Goal: Communication & Community: Participate in discussion

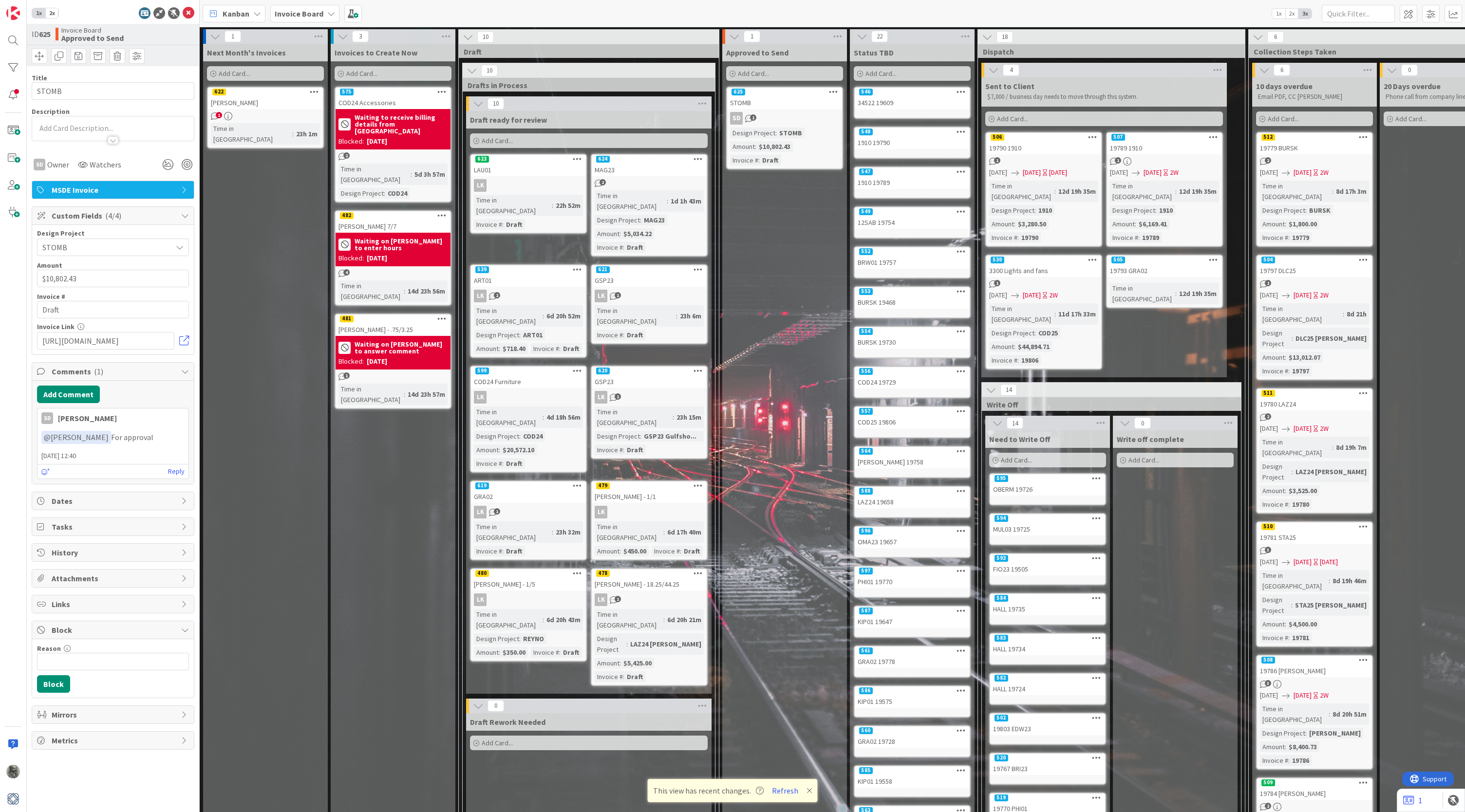
scroll to position [0, 2]
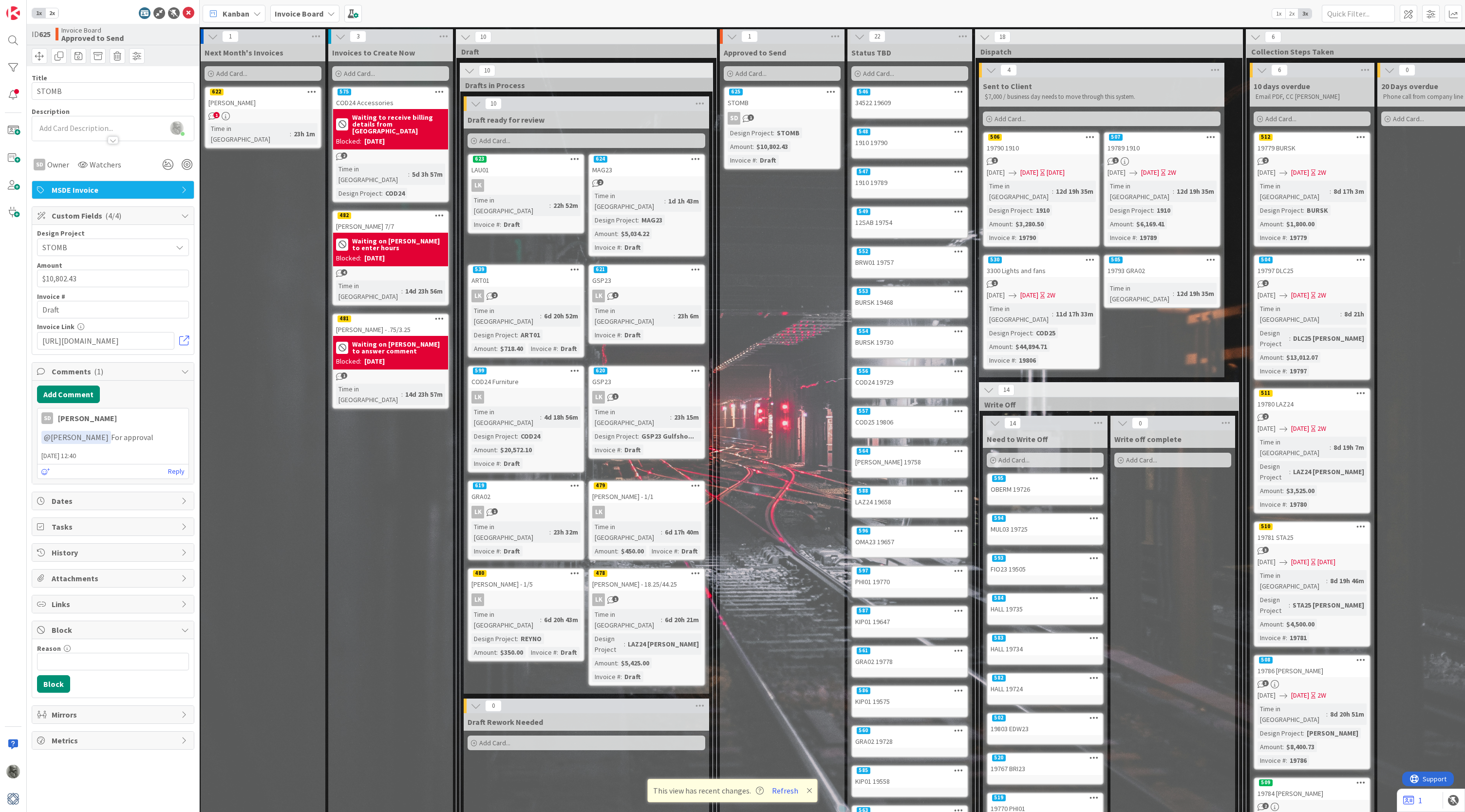
click at [779, 314] on div "Approved to Send Add Card... 625 STOMB SD 1 Design Project : STOMB Amount : $10…" at bounding box center [782, 516] width 125 height 944
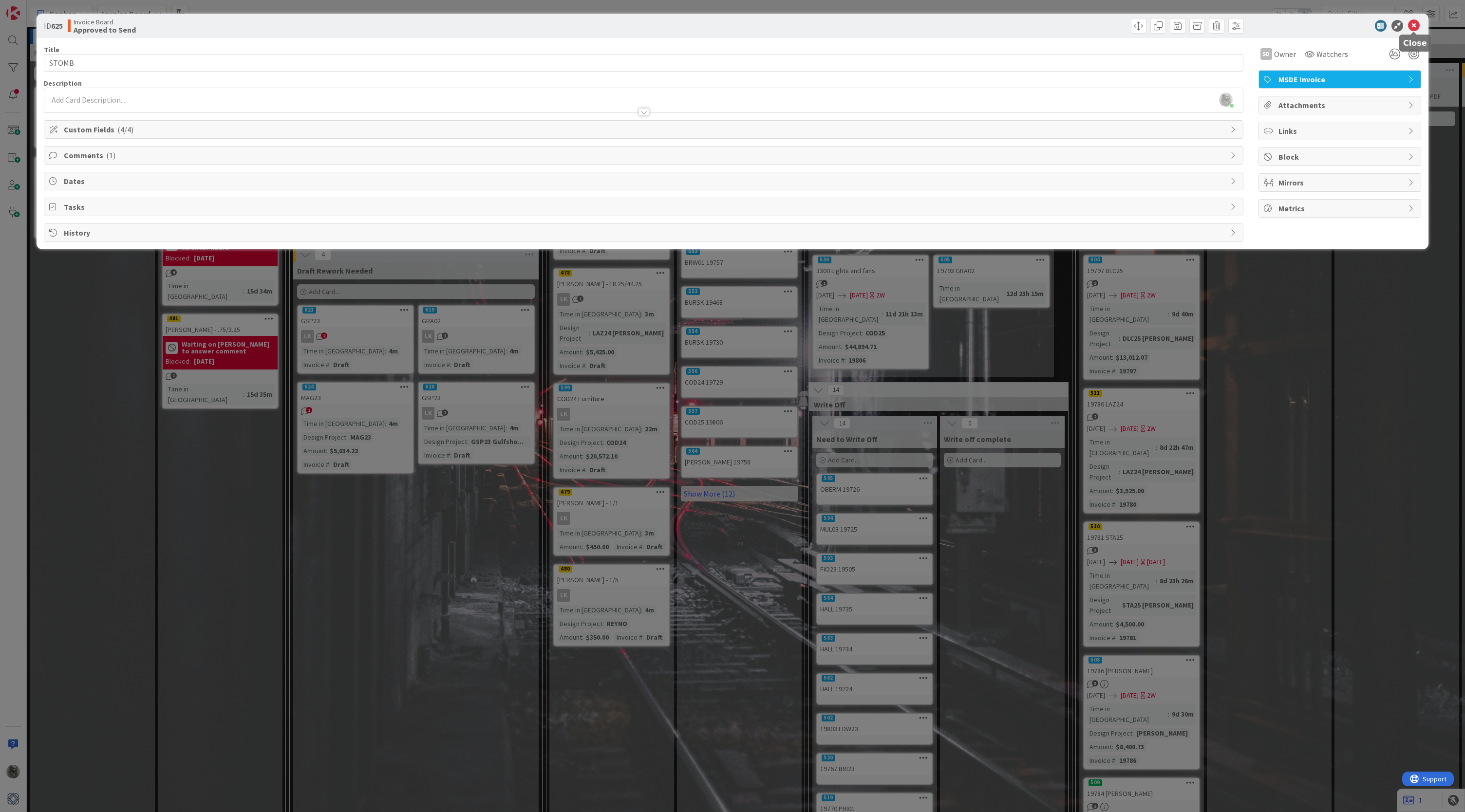
click at [1414, 25] on icon at bounding box center [1414, 26] width 12 height 12
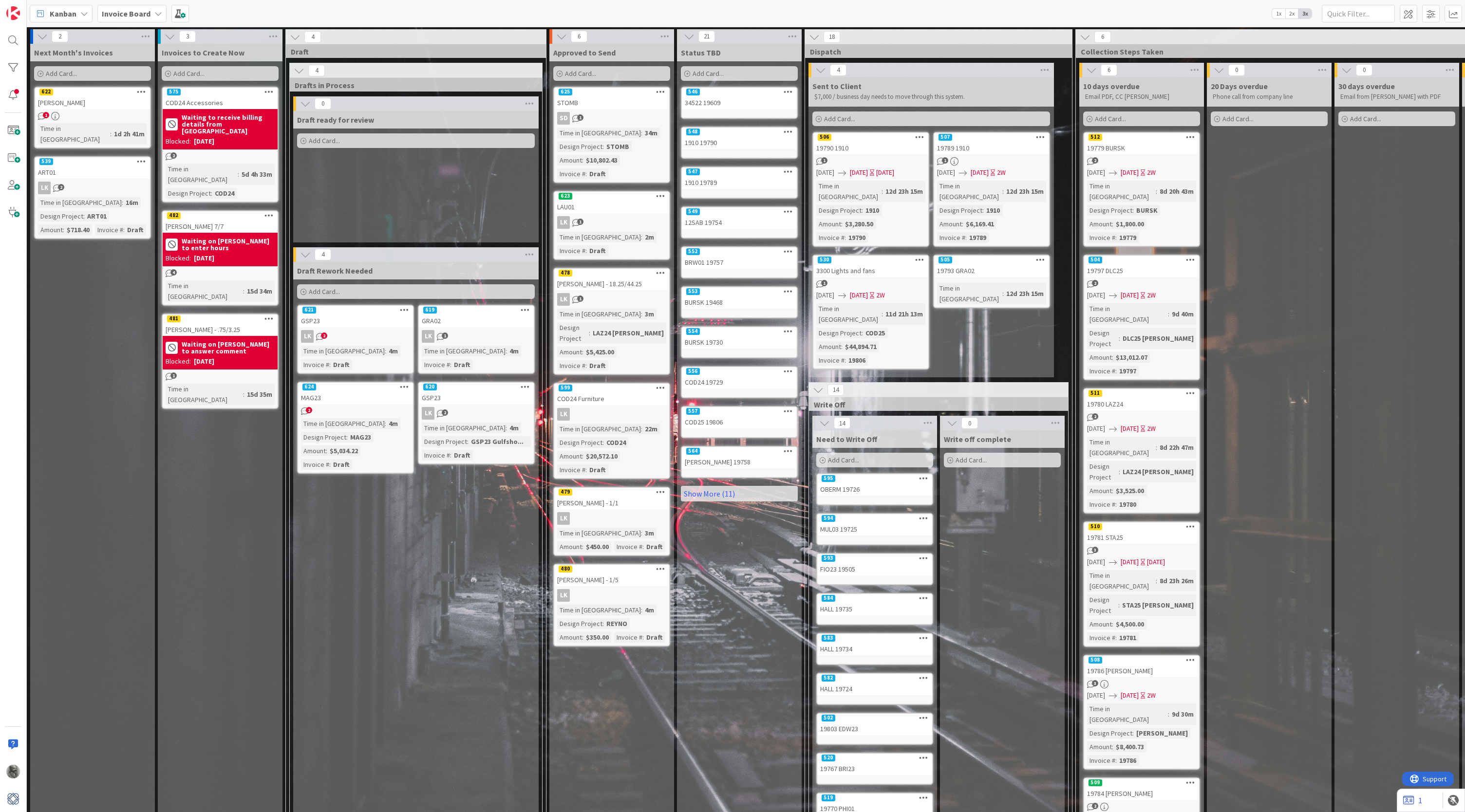
click at [350, 323] on div "GSP23" at bounding box center [355, 321] width 115 height 13
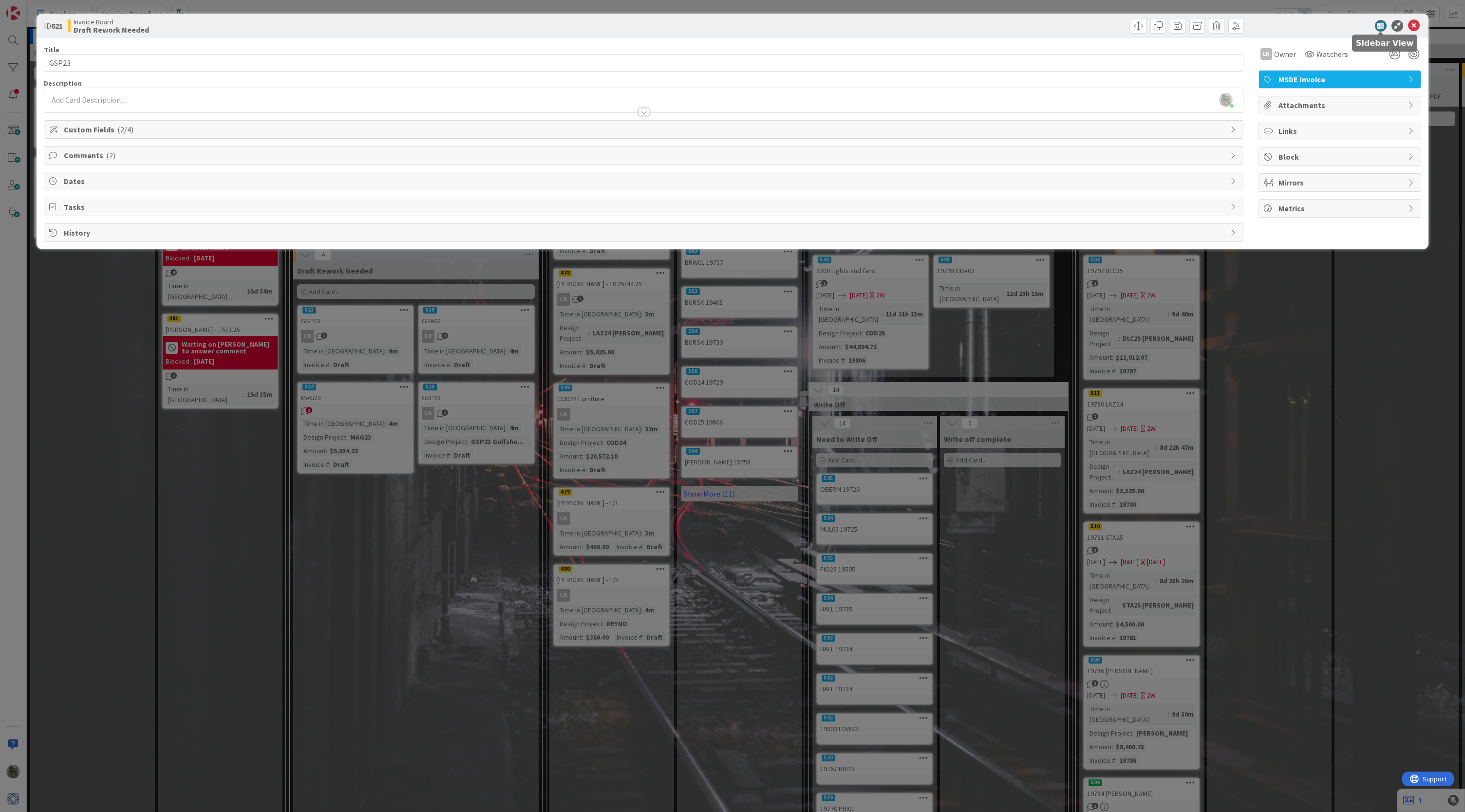
click at [1383, 26] on icon at bounding box center [1380, 26] width 12 height 12
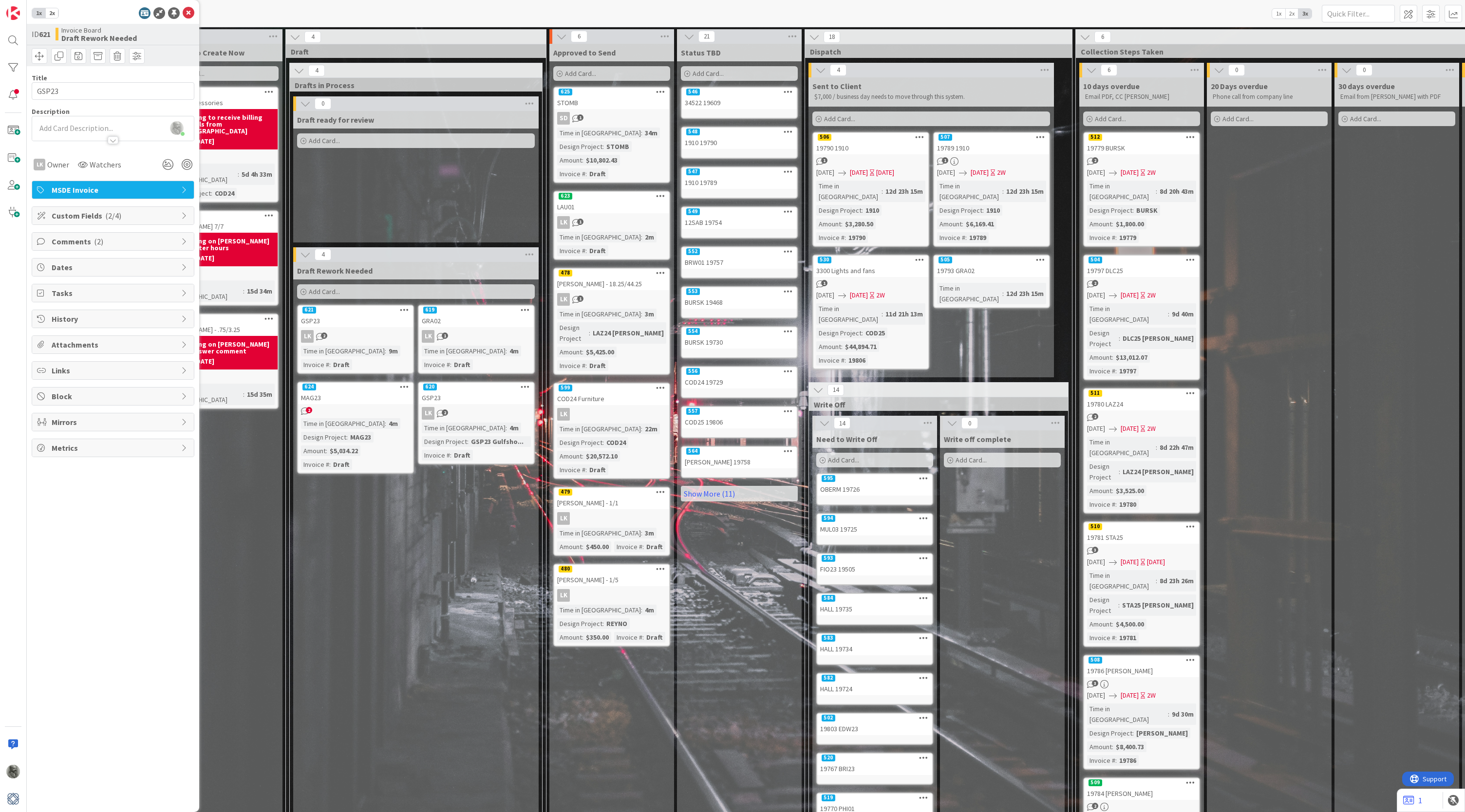
click at [76, 242] on span "Comments ( 2 )" at bounding box center [114, 241] width 125 height 12
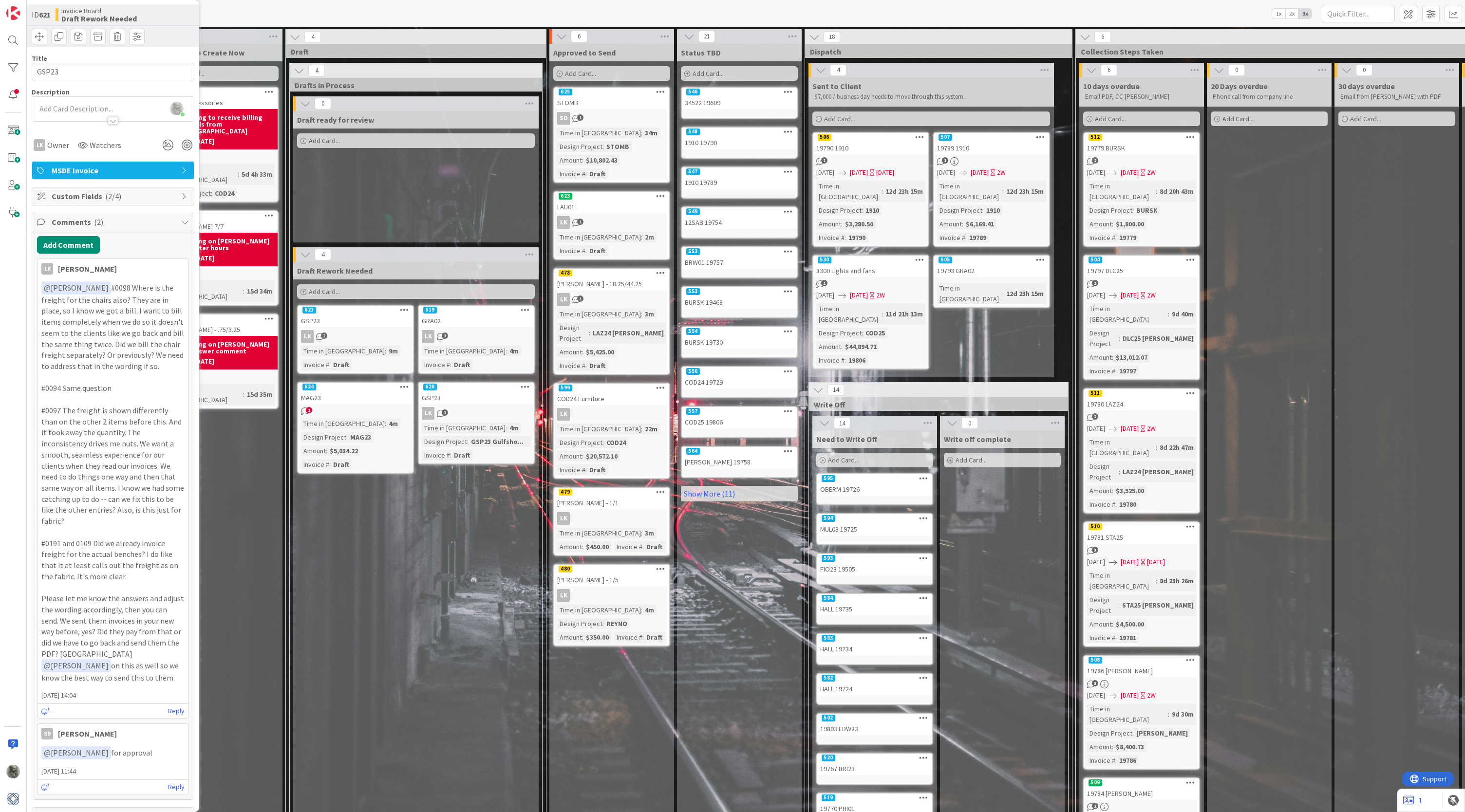
scroll to position [24, 0]
click at [176, 700] on link "Reply" at bounding box center [176, 706] width 17 height 12
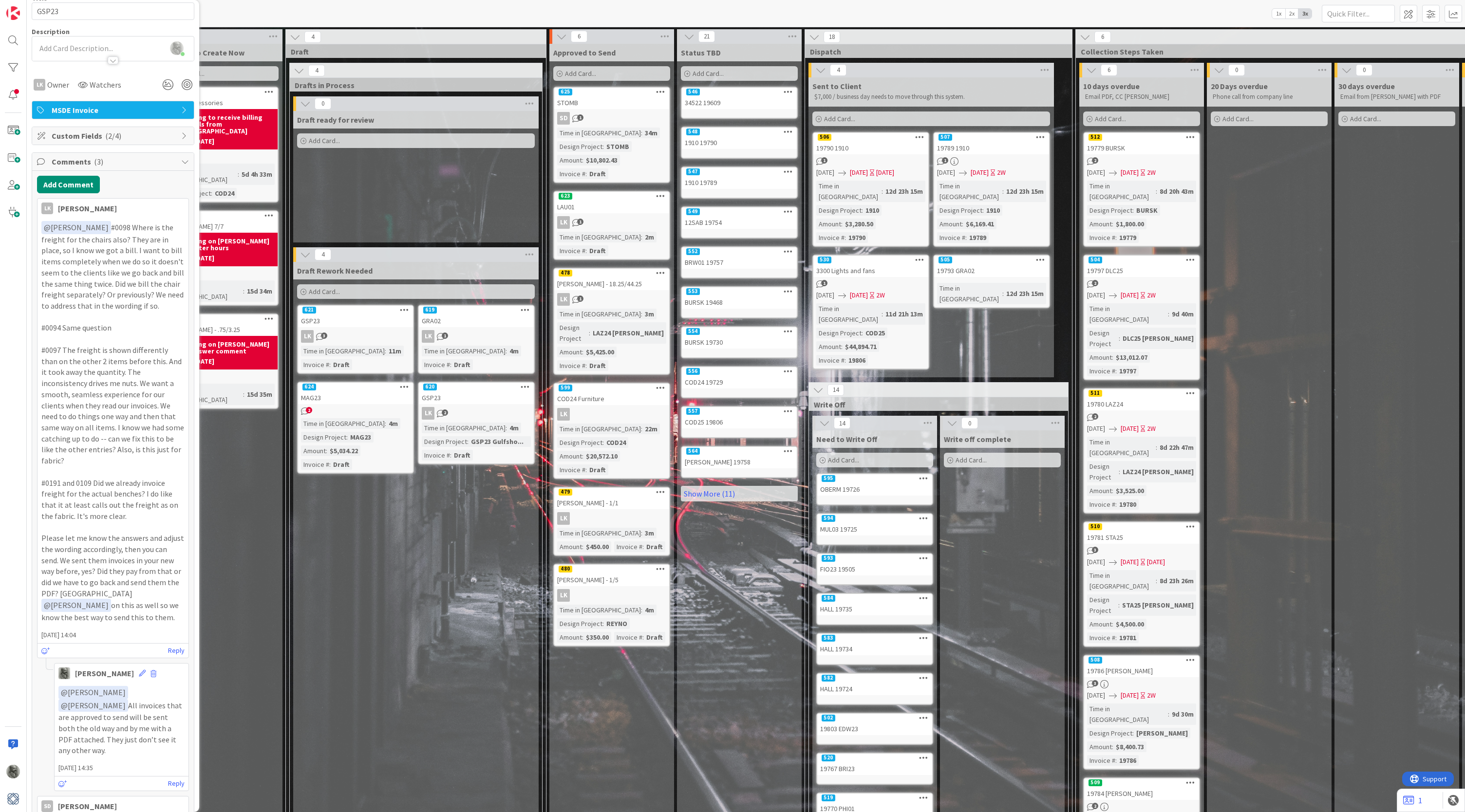
scroll to position [101, 0]
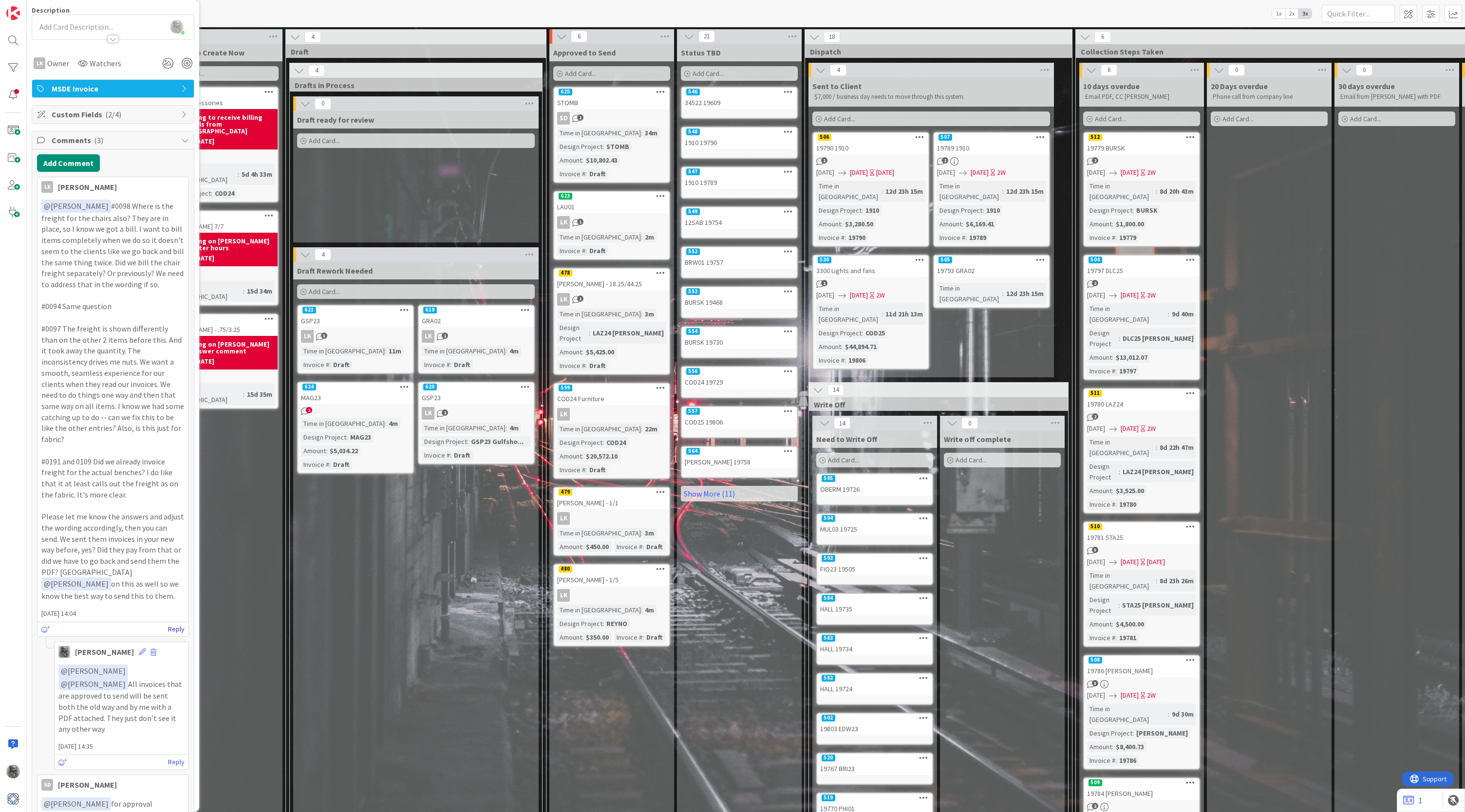
click at [175, 623] on link "Reply" at bounding box center [176, 629] width 17 height 12
click at [170, 690] on p "﻿ @ [PERSON_NAME] ﻿ ﻿ @ [PERSON_NAME] ﻿" at bounding box center [113, 702] width 133 height 26
click at [54, 745] on button "Reply" at bounding box center [55, 751] width 27 height 12
